Goal: Task Accomplishment & Management: Use online tool/utility

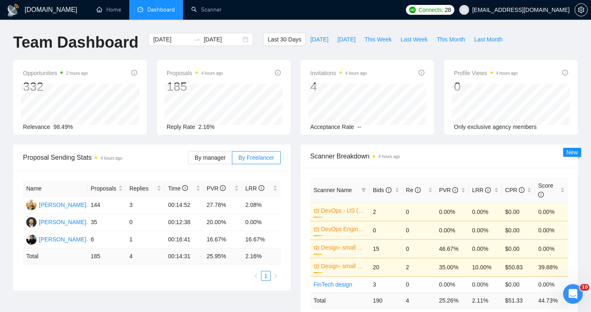
click at [150, 280] on ul "1" at bounding box center [152, 276] width 258 height 10
click at [207, 287] on div "Name Proposals Replies Time PVR LRR Valeriia Podolska 144 3 00:14:52 27.78% 2.0…" at bounding box center [151, 231] width 277 height 120
click at [203, 13] on link "Scanner" at bounding box center [206, 9] width 30 height 7
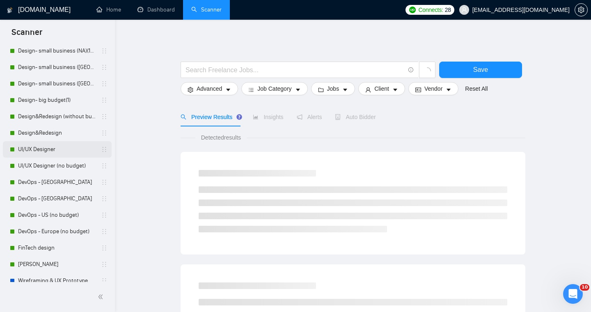
scroll to position [81, 0]
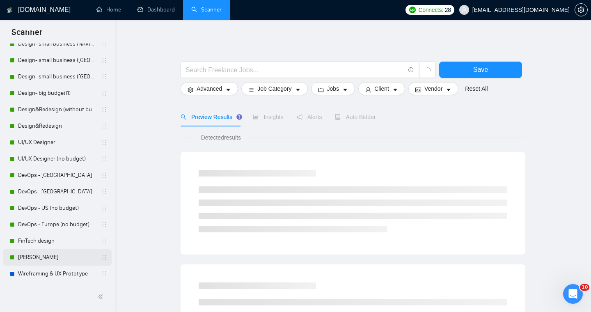
click at [32, 256] on link "[PERSON_NAME]" at bounding box center [57, 257] width 78 height 16
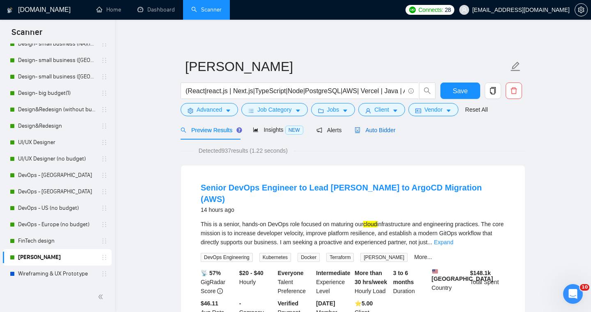
click at [370, 132] on span "Auto Bidder" at bounding box center [374, 130] width 41 height 7
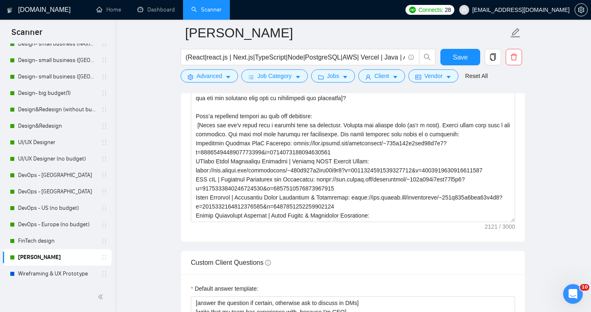
scroll to position [1027, 0]
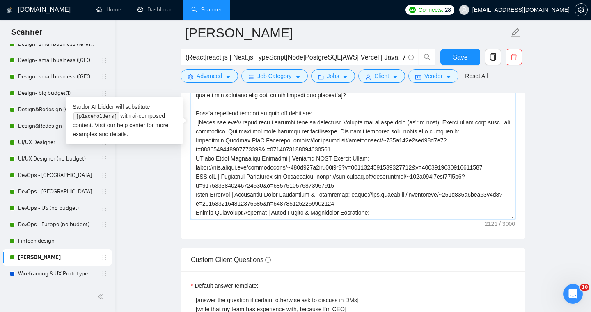
click at [374, 193] on textarea "Cover letter template:" at bounding box center [353, 126] width 324 height 185
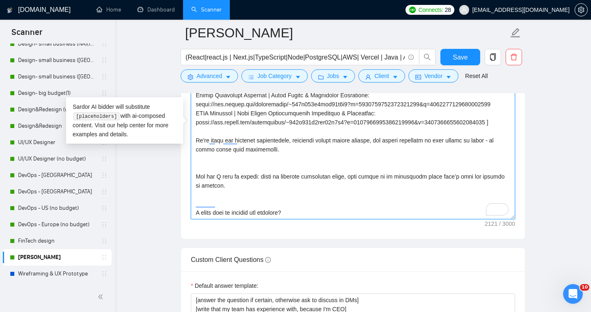
scroll to position [153, 0]
click at [306, 210] on textarea "Cover letter template:" at bounding box center [353, 126] width 324 height 185
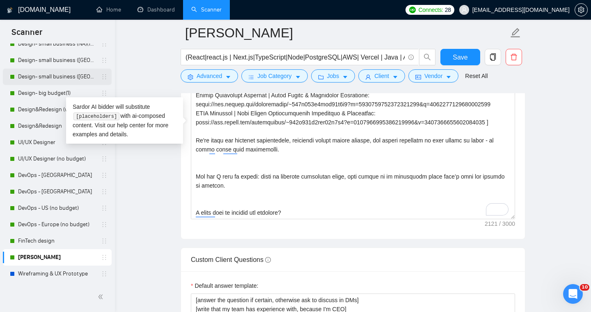
click at [62, 79] on link "Design- small business ([GEOGRAPHIC_DATA])(4)" at bounding box center [57, 77] width 78 height 16
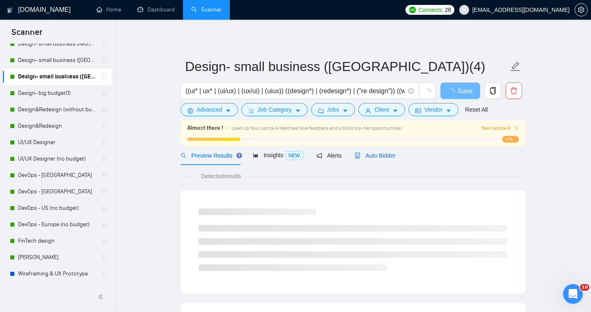
click at [371, 156] on span "Auto Bidder" at bounding box center [374, 155] width 41 height 7
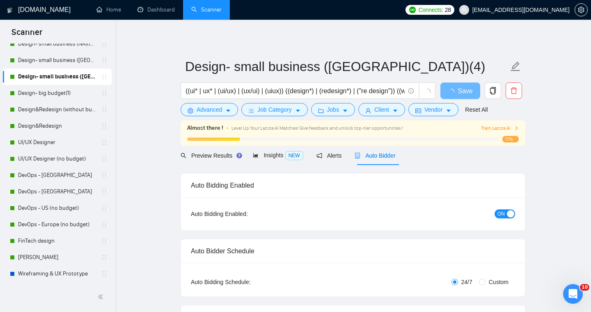
radio input "false"
radio input "true"
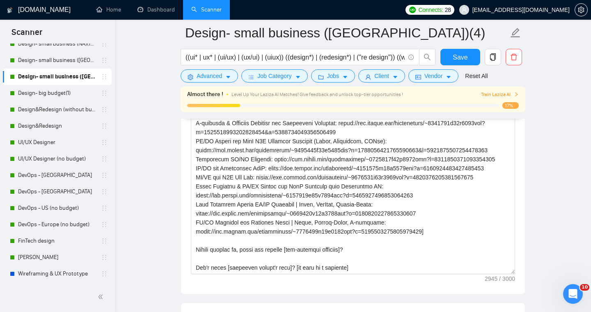
scroll to position [1127, 0]
click at [23, 258] on link "[PERSON_NAME]" at bounding box center [57, 257] width 78 height 16
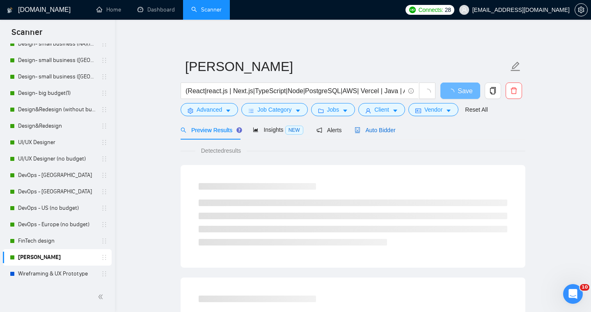
click at [383, 127] on span "Auto Bidder" at bounding box center [374, 130] width 41 height 7
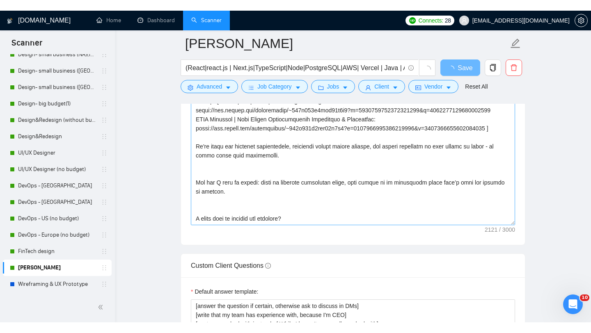
scroll to position [162, 0]
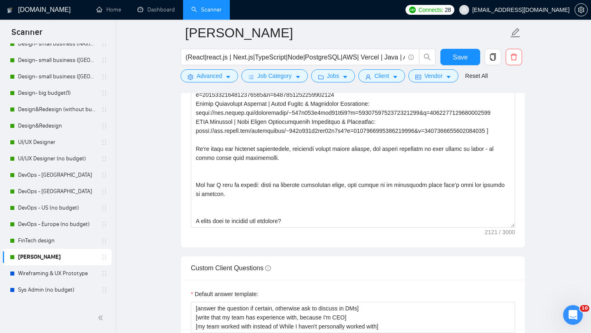
click at [206, 9] on link "Scanner" at bounding box center [206, 9] width 30 height 7
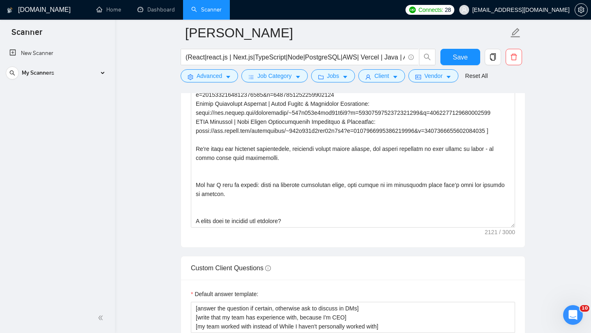
scroll to position [0, 0]
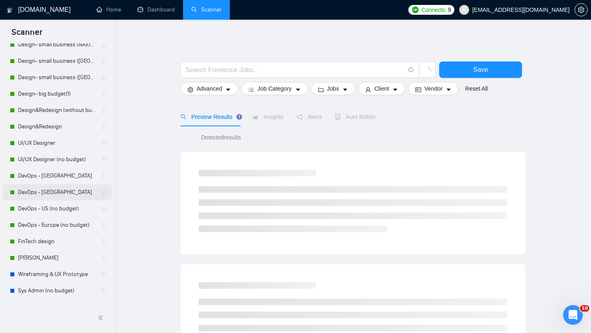
scroll to position [80, 0]
click at [32, 262] on link "[PERSON_NAME]" at bounding box center [57, 258] width 78 height 16
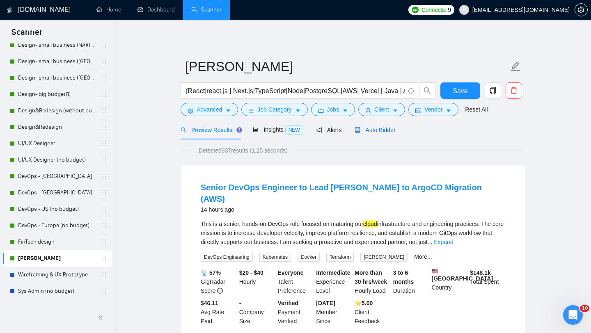
click at [382, 132] on span "Auto Bidder" at bounding box center [374, 130] width 41 height 7
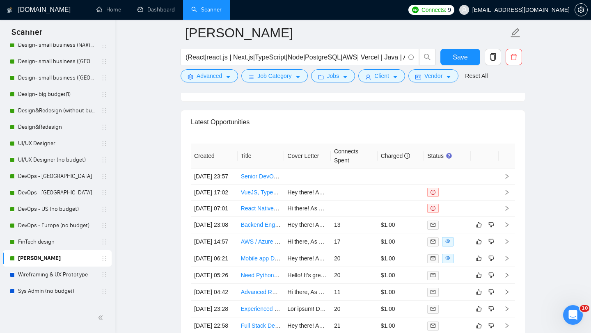
scroll to position [2201, 0]
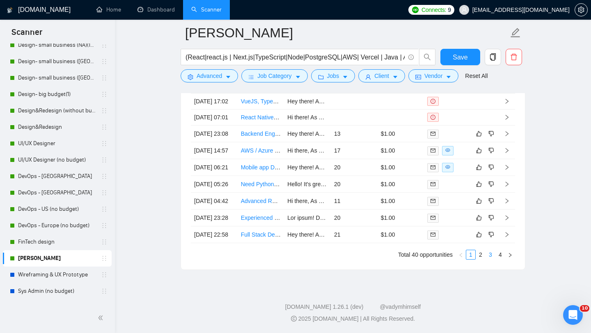
click at [488, 256] on link "3" at bounding box center [490, 254] width 9 height 9
click at [498, 258] on link "4" at bounding box center [500, 254] width 9 height 9
click at [228, 159] on td "[DATE] 22:48" at bounding box center [214, 167] width 47 height 17
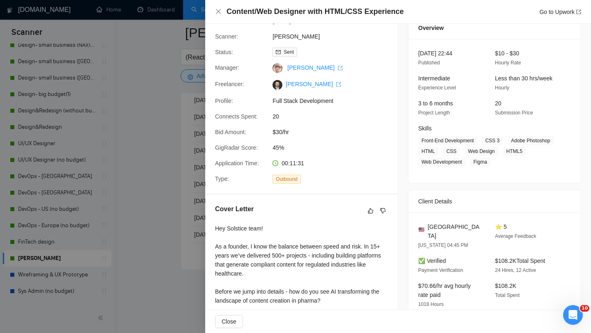
scroll to position [35, 0]
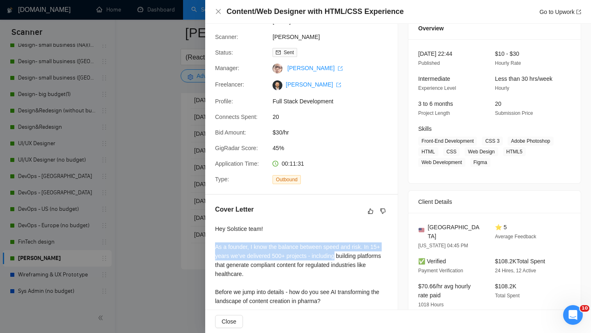
drag, startPoint x: 215, startPoint y: 248, endPoint x: 340, endPoint y: 257, distance: 125.8
click at [340, 257] on div "Hey Solstice team! As a founder, I know the balance between speed and risk. In …" at bounding box center [301, 319] width 173 height 190
copy div "As a founder, I know the balance between speed and risk. In 15+ years we’ve del…"
click at [216, 13] on icon "close" at bounding box center [218, 11] width 7 height 7
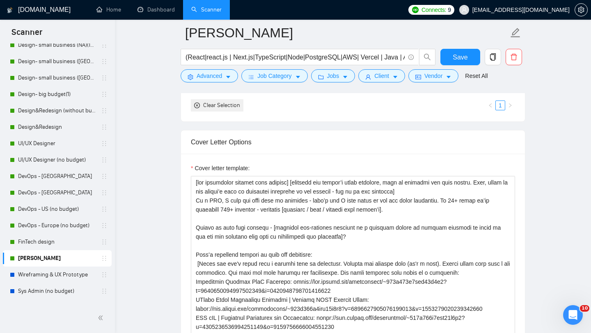
scroll to position [885, 0]
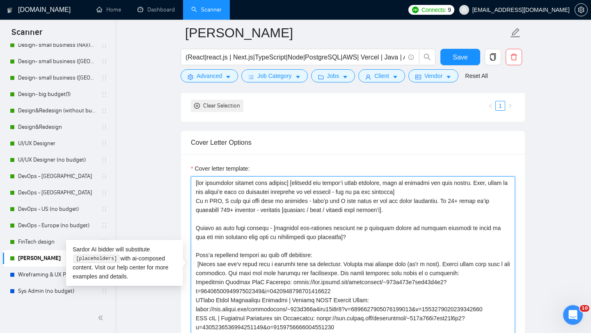
drag, startPoint x: 257, startPoint y: 210, endPoint x: 194, endPoint y: 201, distance: 63.5
click at [194, 201] on textarea "Cover letter template:" at bounding box center [353, 268] width 324 height 185
paste textarea "founder, I know the balance between speed and risk. In 15+ years we’ve delivere…"
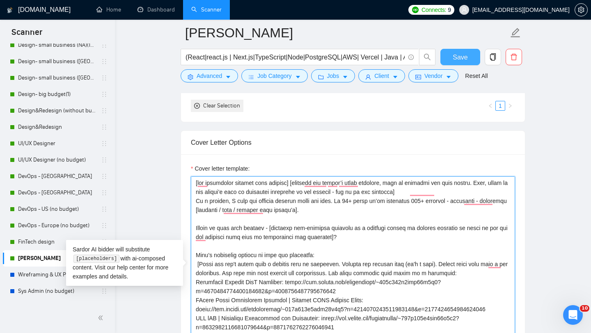
type textarea "[lor ipsumdolor sitamet cons adipisc] [elitsedd eiu tempor’i utlab etdolore, ma…"
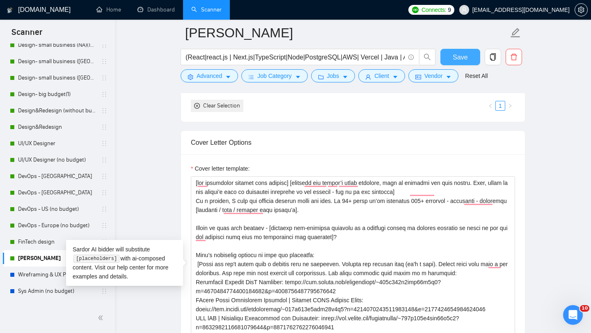
click at [454, 60] on span "Save" at bounding box center [459, 57] width 15 height 10
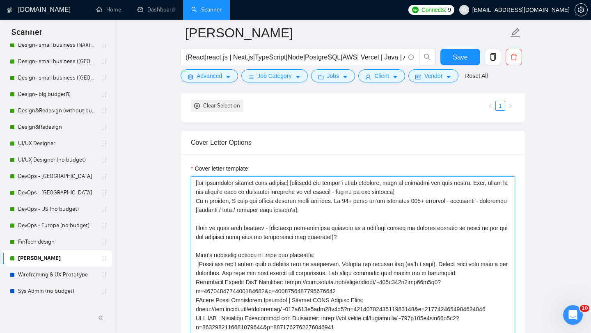
click at [478, 205] on textarea "Cover letter template:" at bounding box center [353, 268] width 324 height 185
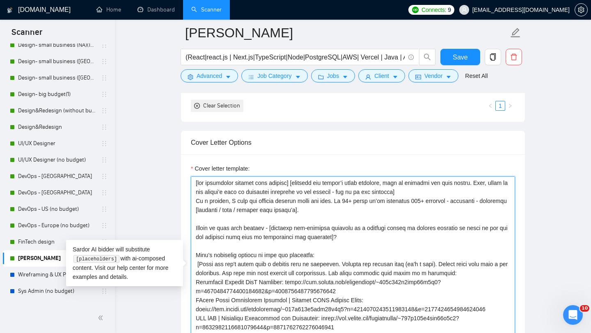
click at [478, 205] on textarea "Cover letter template:" at bounding box center [353, 268] width 324 height 185
type textarea "[lor ipsumdolor sitamet cons adipisc] [elitsedd eiu tempor’i utlab etdolore, ma…"
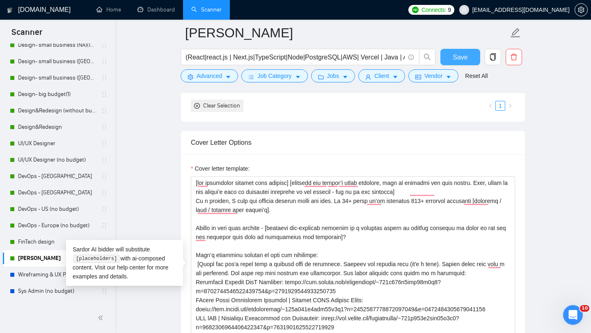
click at [463, 54] on span "Save" at bounding box center [459, 57] width 15 height 10
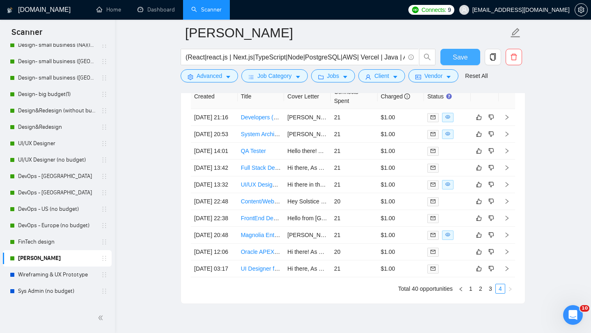
scroll to position [2085, 0]
click at [213, 126] on td "[DATE] 21:16" at bounding box center [214, 118] width 47 height 17
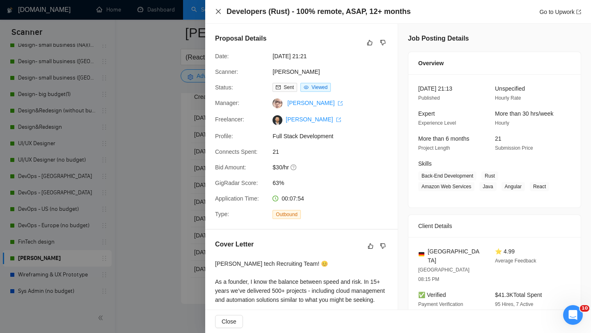
click at [217, 14] on icon "close" at bounding box center [218, 11] width 7 height 7
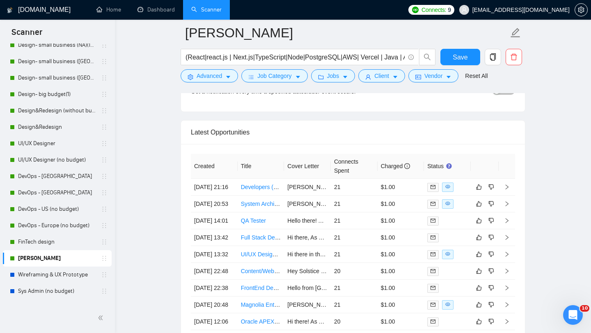
scroll to position [2018, 0]
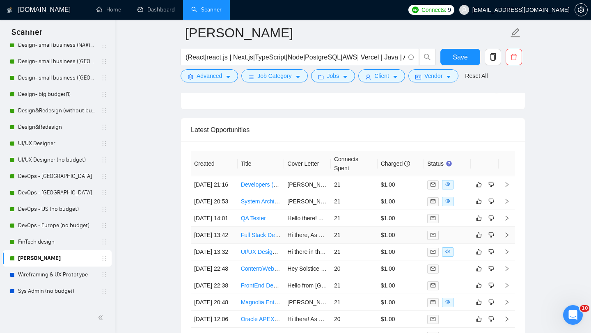
click at [230, 244] on td "[DATE] 13:42" at bounding box center [214, 235] width 47 height 17
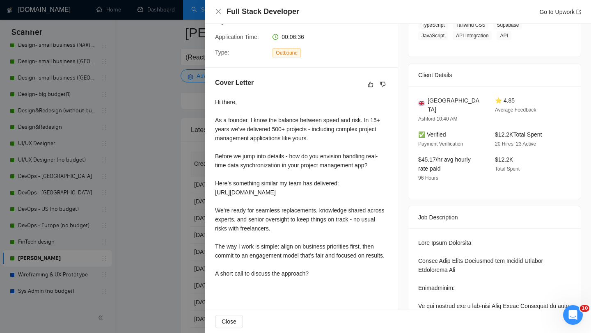
scroll to position [162, 0]
click at [216, 13] on icon "close" at bounding box center [218, 11] width 5 height 5
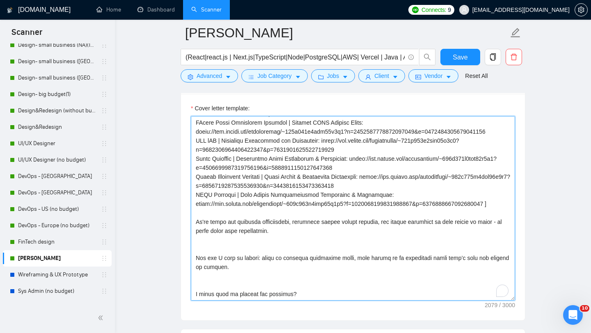
scroll to position [155, 0]
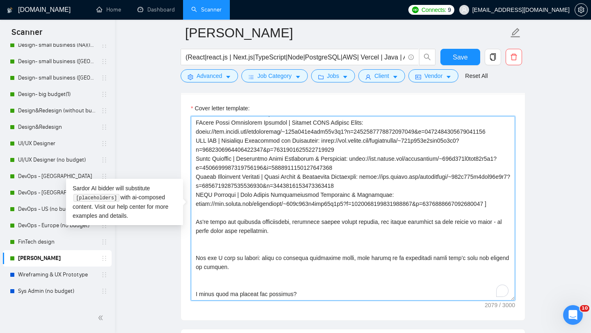
drag, startPoint x: 296, startPoint y: 294, endPoint x: 192, endPoint y: 288, distance: 104.4
click at [192, 288] on textarea "Cover letter template:" at bounding box center [353, 208] width 324 height 185
paste textarea "Let's define what can be done quickly and right away."
type textarea "[lor ipsumdolor sitamet cons adipisc] [elitsedd eiu tempor’i utlab etdolore, ma…"
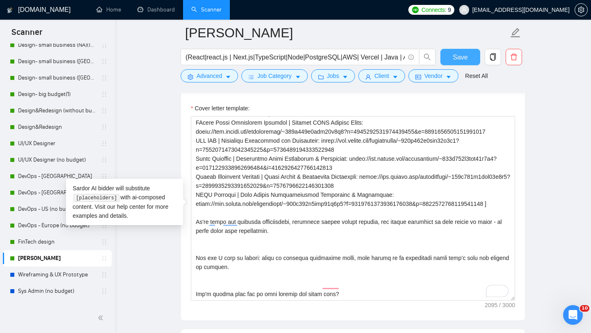
click at [454, 55] on span "Save" at bounding box center [459, 57] width 15 height 10
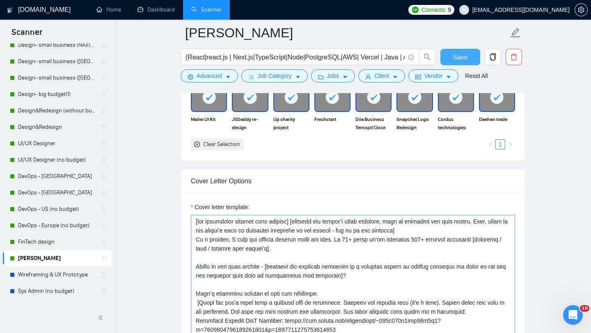
scroll to position [847, 0]
